Goal: Navigation & Orientation: Find specific page/section

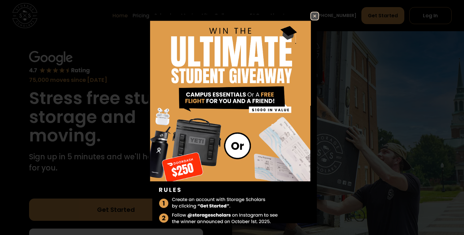
scroll to position [22, 0]
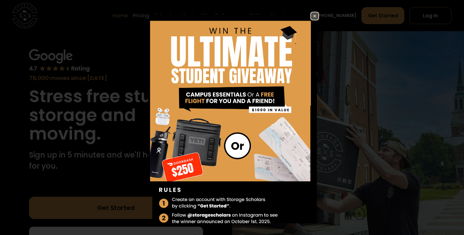
click at [314, 15] on img at bounding box center [314, 15] width 7 height 7
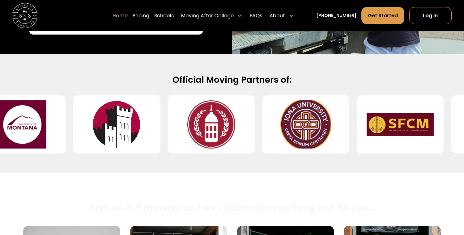
scroll to position [236, 0]
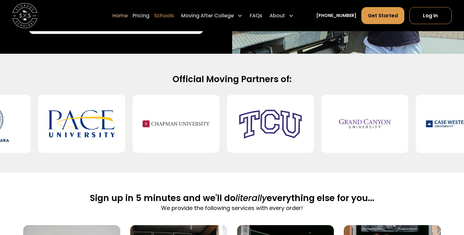
click at [166, 15] on link "Schools" at bounding box center [163, 15] width 19 height 17
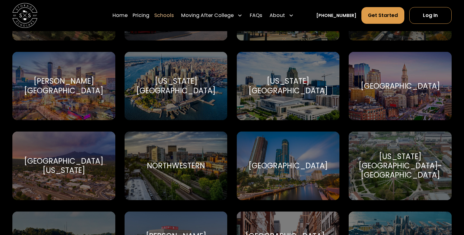
scroll to position [1684, 0]
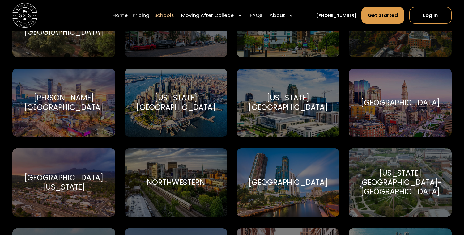
click at [188, 103] on div "[US_STATE][GEOGRAPHIC_DATA]" at bounding box center [176, 102] width 88 height 19
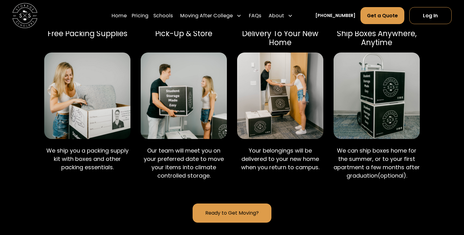
scroll to position [418, 0]
